Goal: Find specific page/section: Find specific page/section

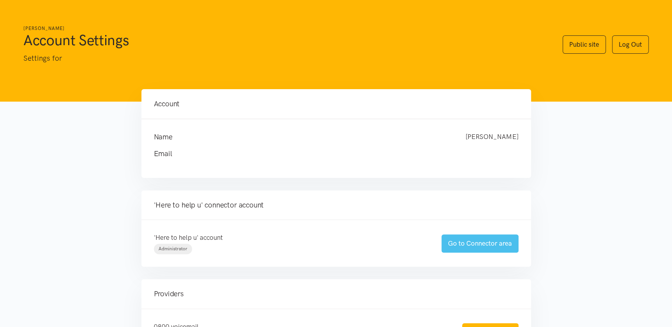
click at [477, 241] on link "Go to Connector area" at bounding box center [479, 243] width 77 height 18
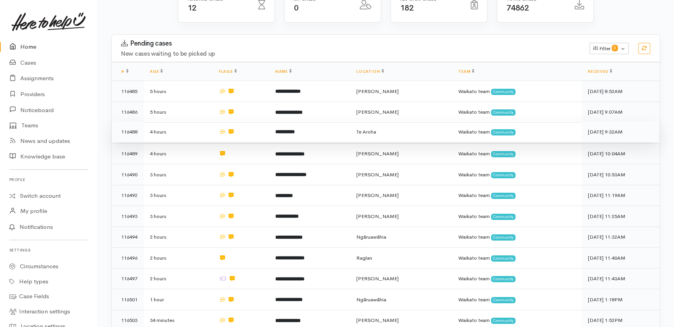
scroll to position [41, 0]
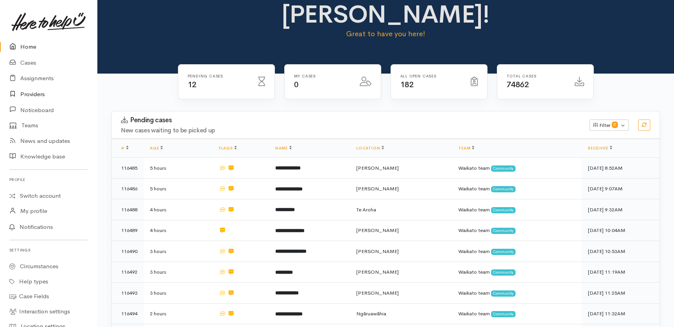
click at [30, 93] on link "Providers" at bounding box center [48, 94] width 97 height 16
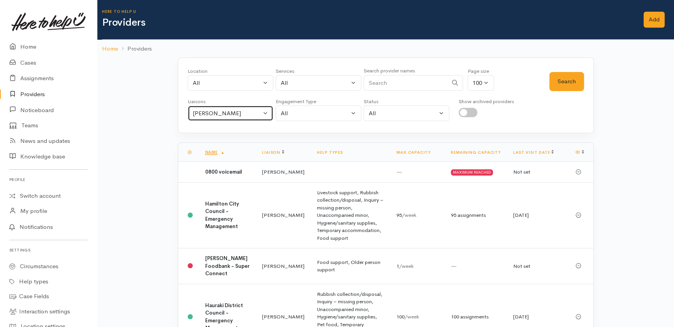
click at [240, 118] on button "[PERSON_NAME]" at bounding box center [231, 114] width 86 height 16
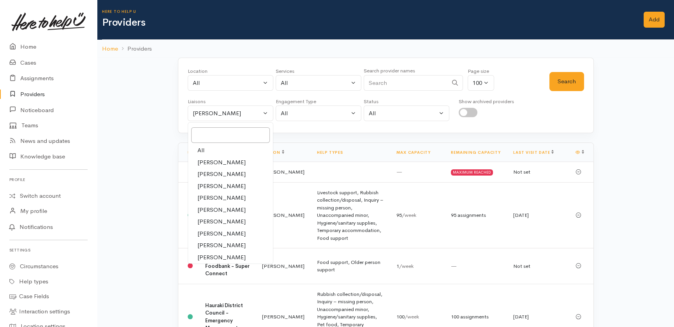
drag, startPoint x: 203, startPoint y: 148, endPoint x: 247, endPoint y: 151, distance: 44.5
click at [203, 148] on span "All" at bounding box center [200, 150] width 7 height 9
select select "null"
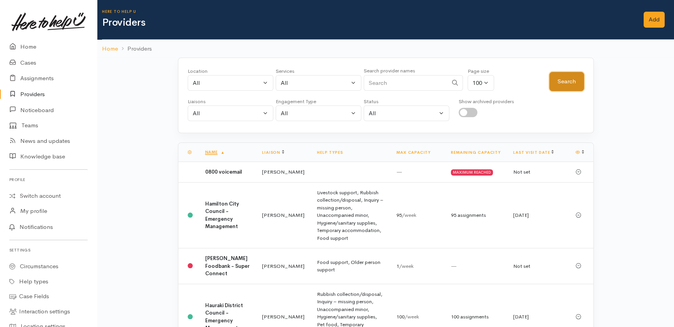
click at [568, 77] on button "Search" at bounding box center [566, 81] width 35 height 19
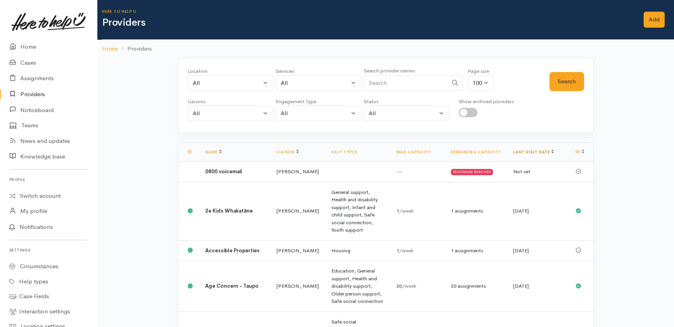
click at [526, 150] on link "Last visit date" at bounding box center [533, 152] width 41 height 5
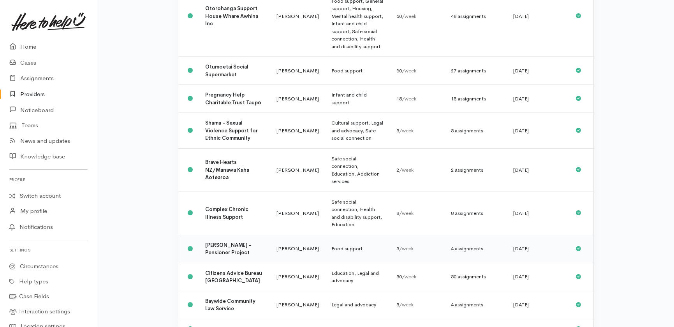
scroll to position [495, 0]
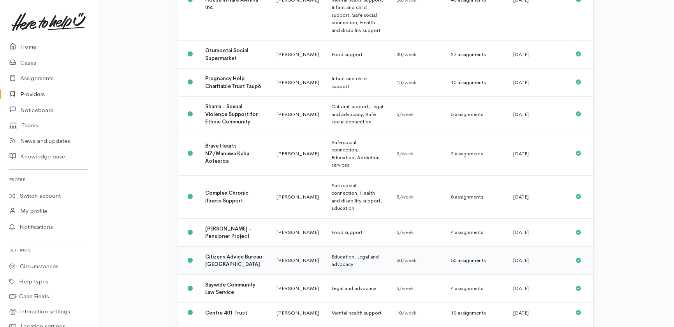
click at [270, 247] on td "Malia Stowers" at bounding box center [297, 261] width 55 height 28
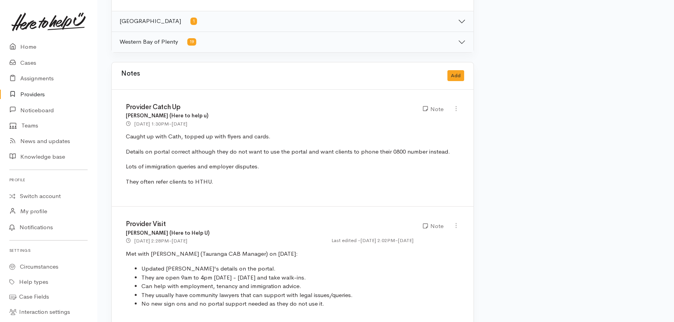
scroll to position [460, 0]
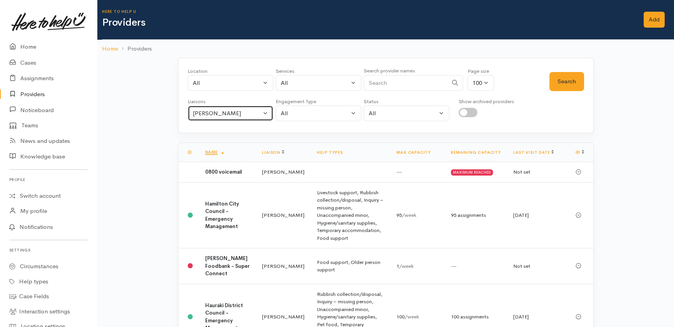
click at [243, 116] on div "[PERSON_NAME]" at bounding box center [227, 113] width 69 height 9
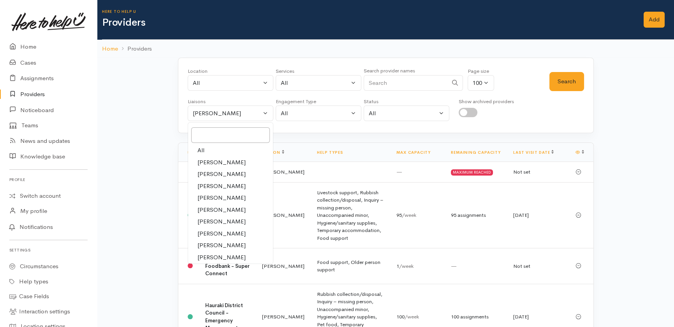
click at [214, 160] on span "[PERSON_NAME]" at bounding box center [221, 162] width 48 height 9
select select "205"
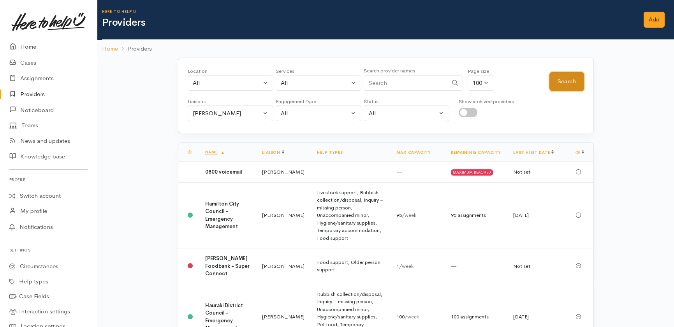
click at [557, 79] on button "Search" at bounding box center [566, 81] width 35 height 19
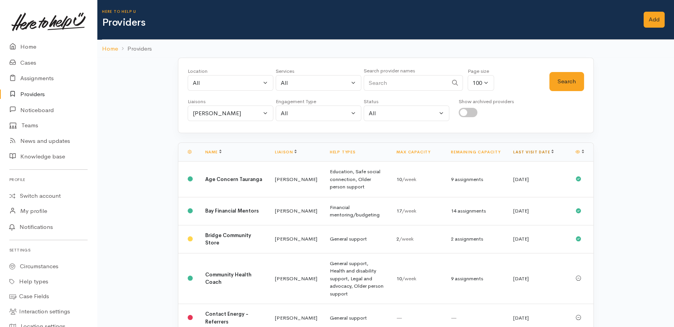
click at [524, 150] on link "Last visit date" at bounding box center [533, 152] width 41 height 5
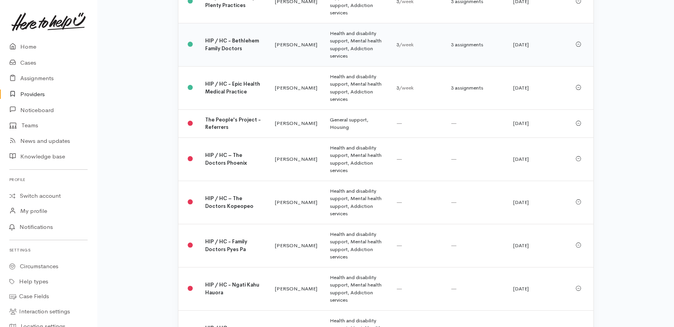
scroll to position [490, 0]
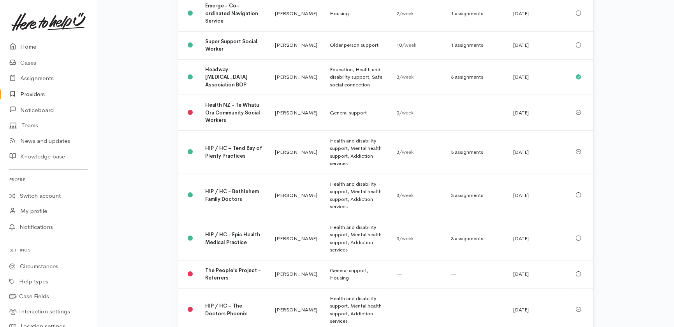
click at [35, 93] on link "Providers" at bounding box center [48, 94] width 97 height 16
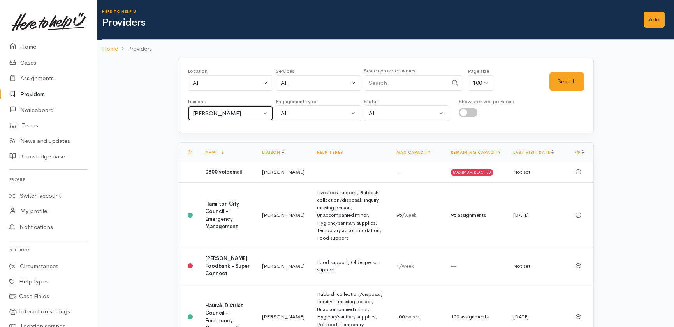
click at [248, 113] on div "Heather Moore" at bounding box center [227, 113] width 69 height 9
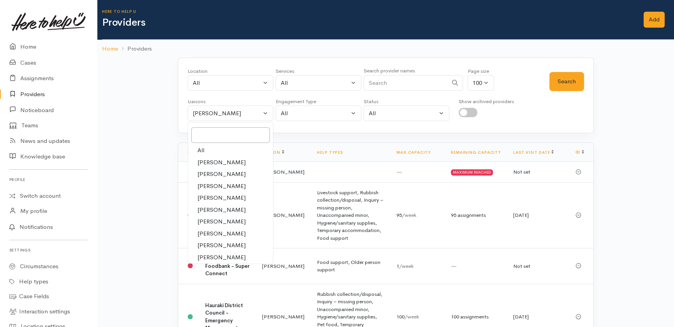
drag, startPoint x: 197, startPoint y: 150, endPoint x: 202, endPoint y: 150, distance: 4.3
click at [198, 150] on span "All" at bounding box center [200, 150] width 7 height 9
select select "null"
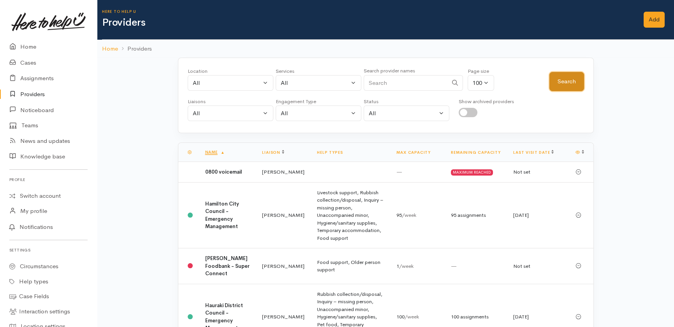
click at [557, 77] on button "Search" at bounding box center [566, 81] width 35 height 19
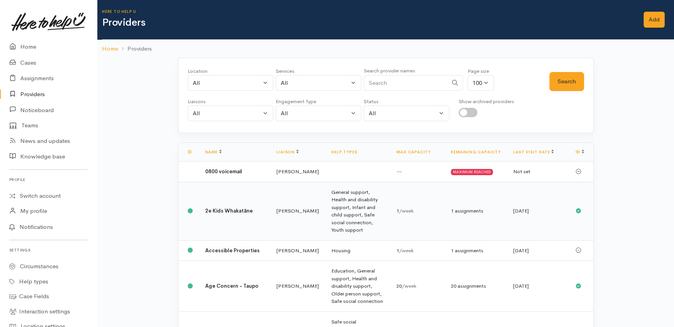
click at [467, 210] on div "1 assignments" at bounding box center [476, 211] width 50 height 8
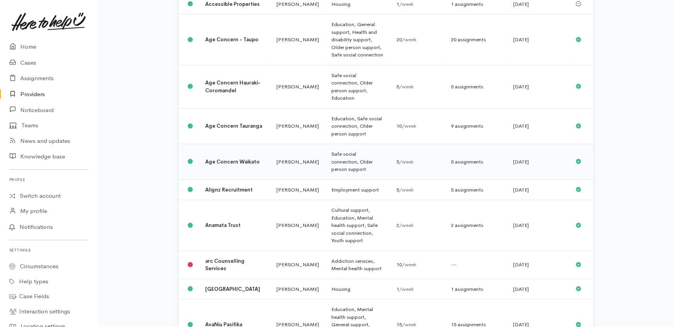
scroll to position [248, 0]
click at [218, 285] on b "Aroha House" at bounding box center [232, 288] width 55 height 7
click at [272, 298] on td "Malia Stowers" at bounding box center [297, 323] width 55 height 51
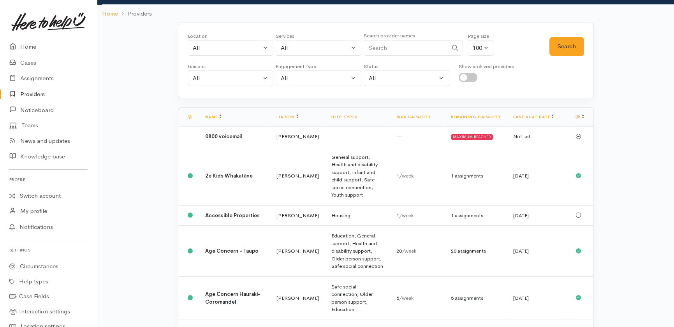
scroll to position [0, 0]
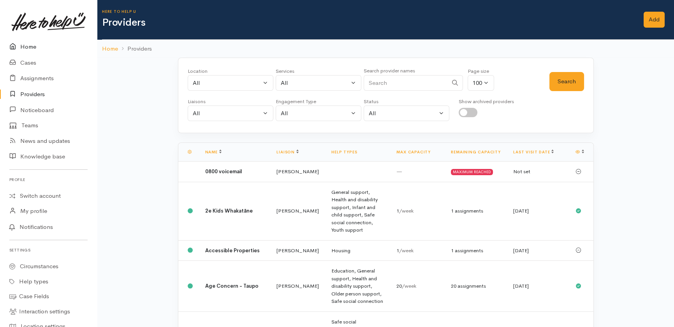
click at [30, 49] on link "Home" at bounding box center [48, 47] width 97 height 16
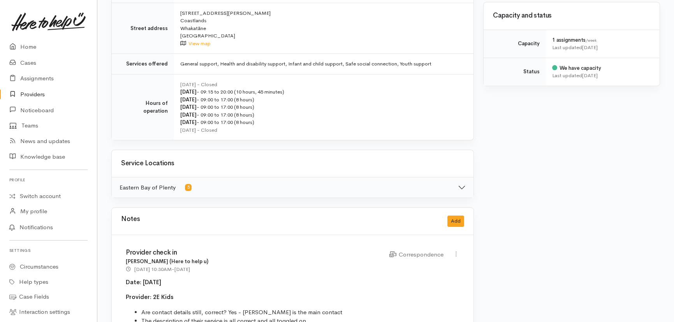
scroll to position [389, 0]
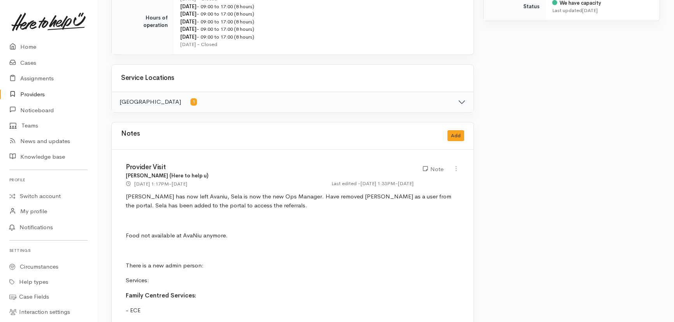
scroll to position [354, 0]
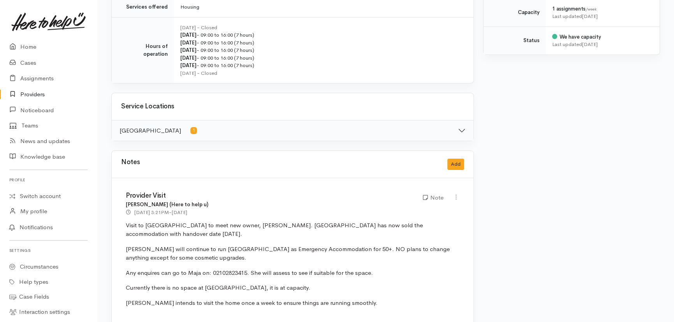
scroll to position [319, 0]
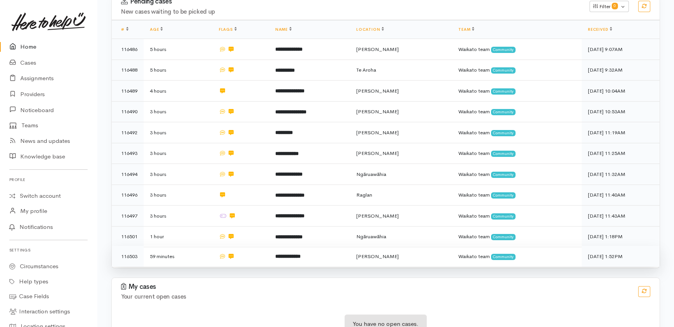
scroll to position [162, 0]
